Goal: Ask a question

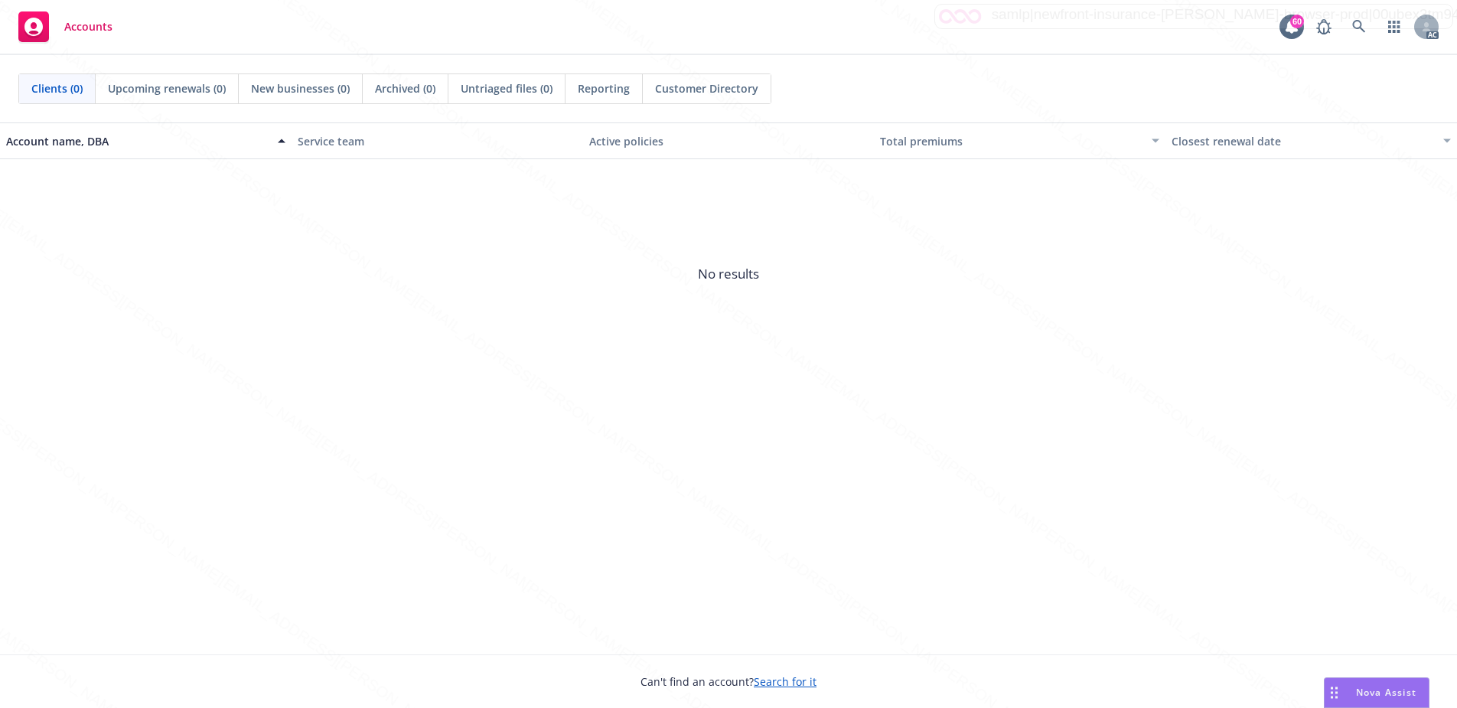
click at [593, 264] on span "No results" at bounding box center [728, 274] width 1457 height 230
